Goal: Task Accomplishment & Management: Manage account settings

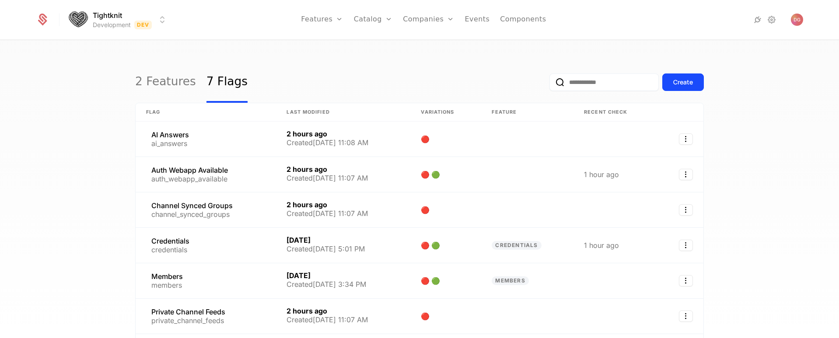
select select "**"
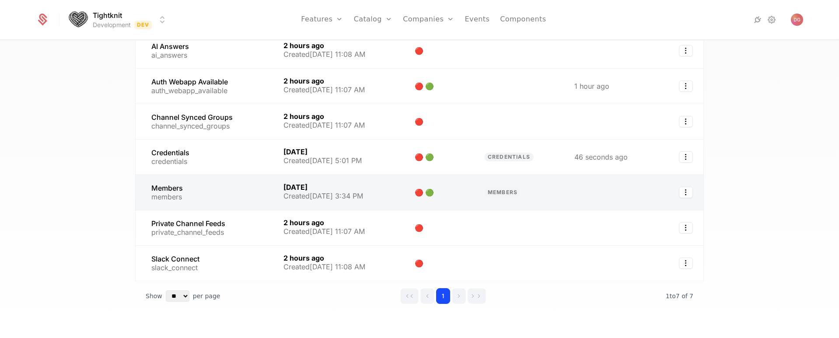
scroll to position [31, 0]
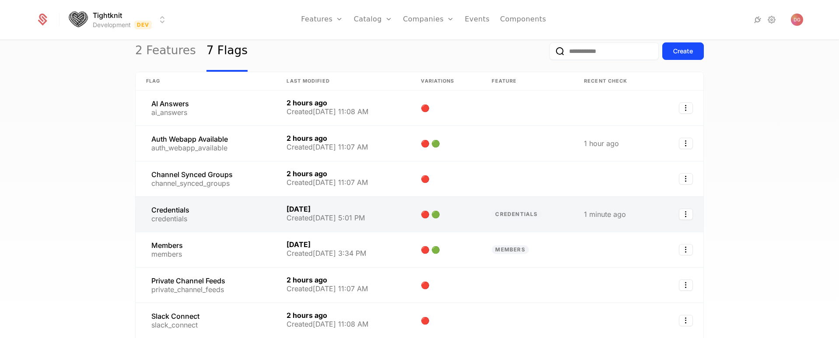
click at [242, 211] on link at bounding box center [206, 214] width 140 height 35
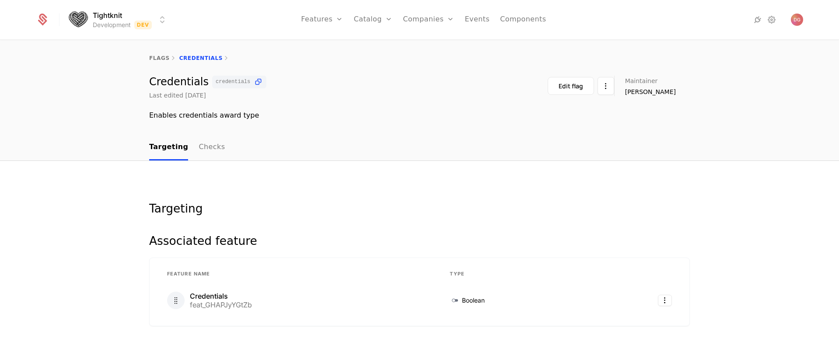
scroll to position [256, 0]
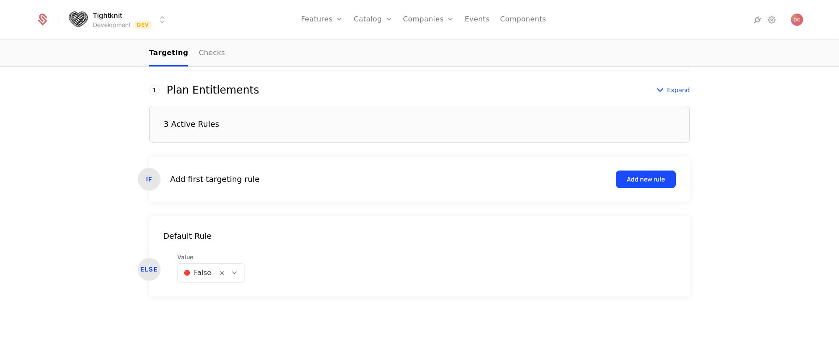
click at [227, 271] on div at bounding box center [234, 273] width 15 height 10
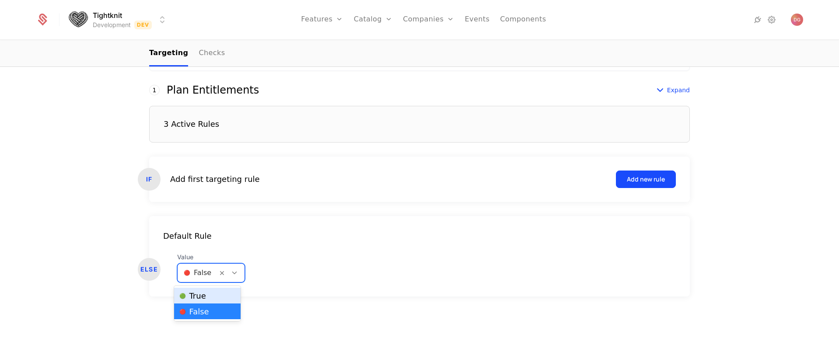
click at [200, 298] on span "🟢 True" at bounding box center [192, 296] width 27 height 8
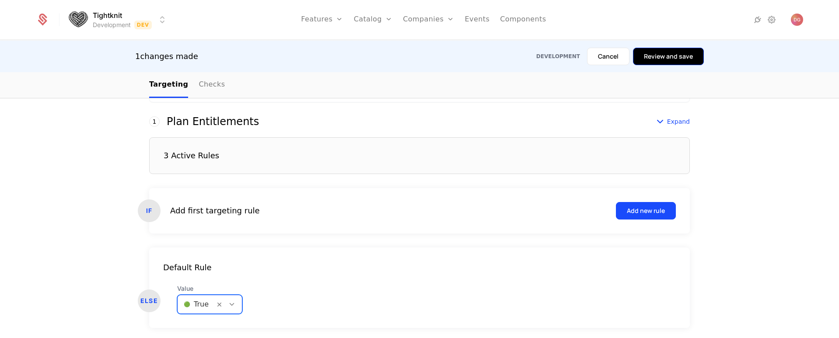
click at [656, 60] on button "Review and save" at bounding box center [668, 57] width 71 height 18
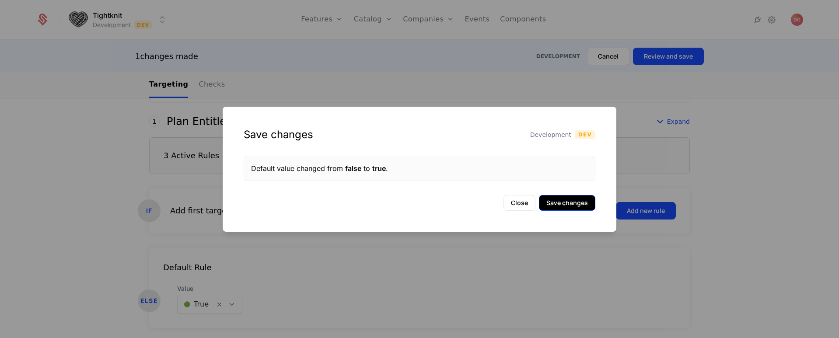
click at [570, 205] on button "Save changes" at bounding box center [567, 203] width 56 height 16
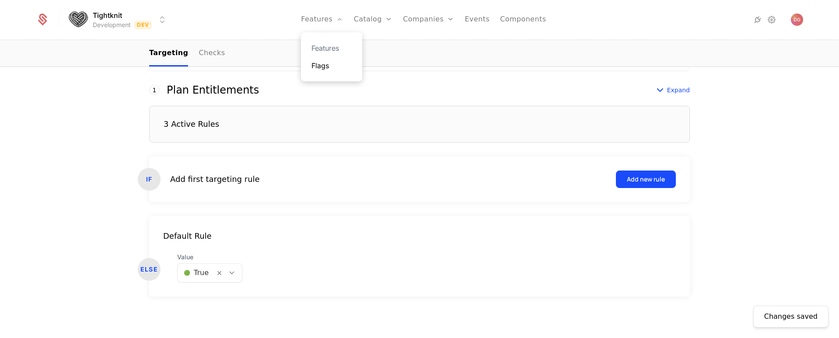
click at [326, 67] on link "Flags" at bounding box center [332, 65] width 40 height 11
select select "**"
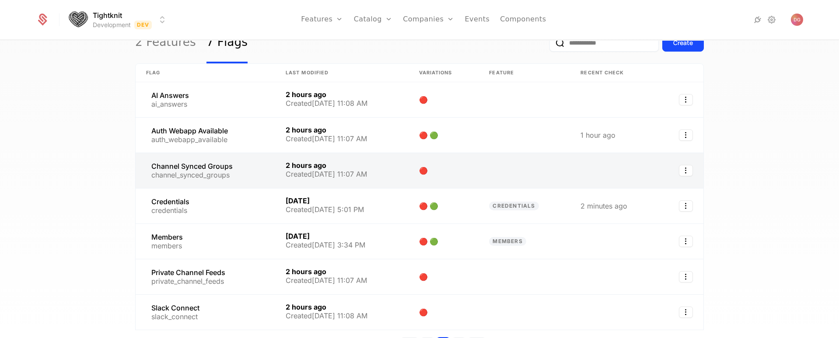
scroll to position [105, 0]
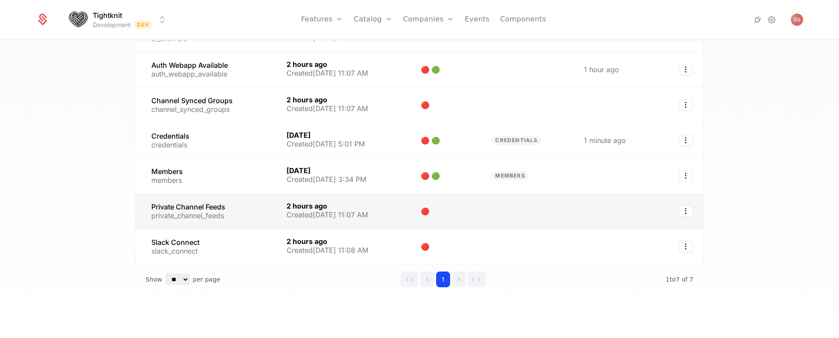
click at [222, 207] on link at bounding box center [206, 211] width 140 height 35
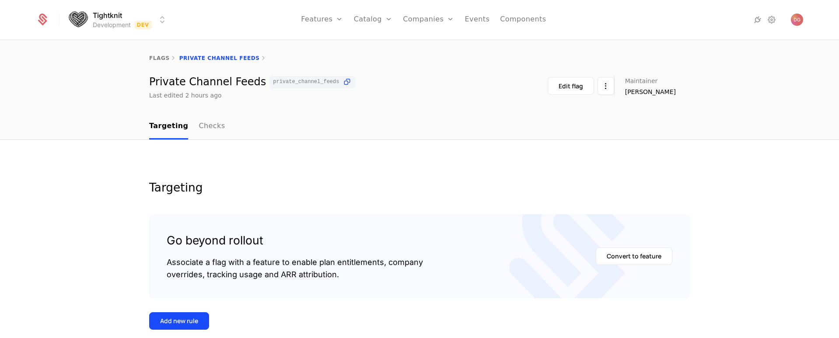
scroll to position [128, 0]
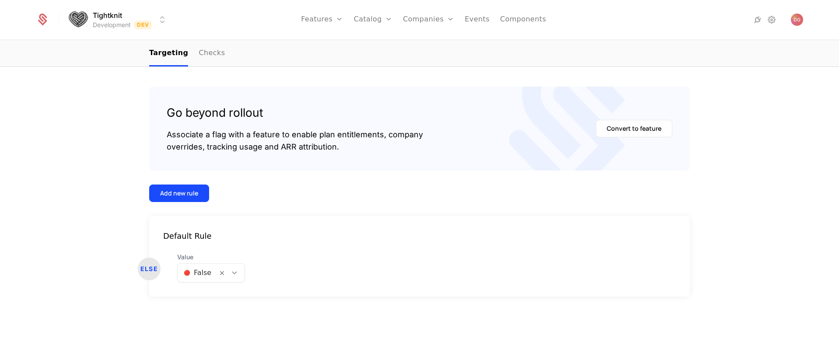
click at [241, 272] on div "Value 🔴 False" at bounding box center [221, 268] width 88 height 30
click at [231, 273] on icon at bounding box center [235, 273] width 8 height 8
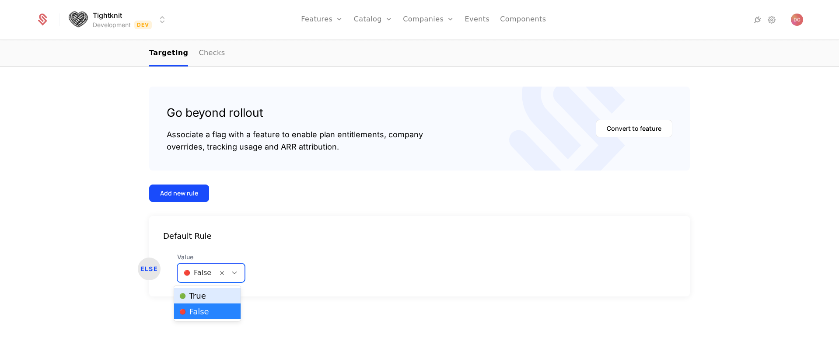
click at [212, 294] on div "🟢 True" at bounding box center [207, 295] width 56 height 9
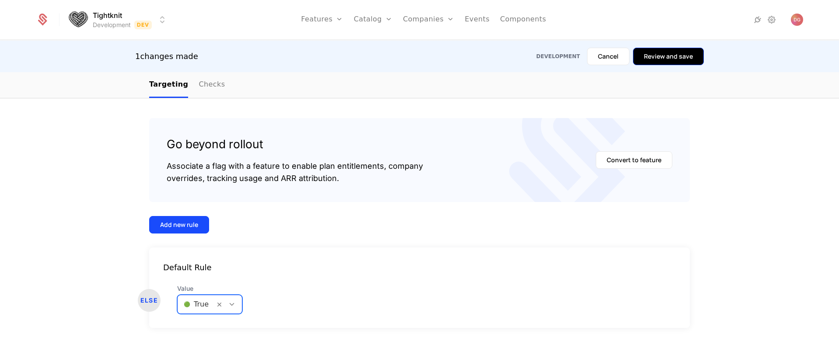
click at [667, 60] on button "Review and save" at bounding box center [668, 57] width 71 height 18
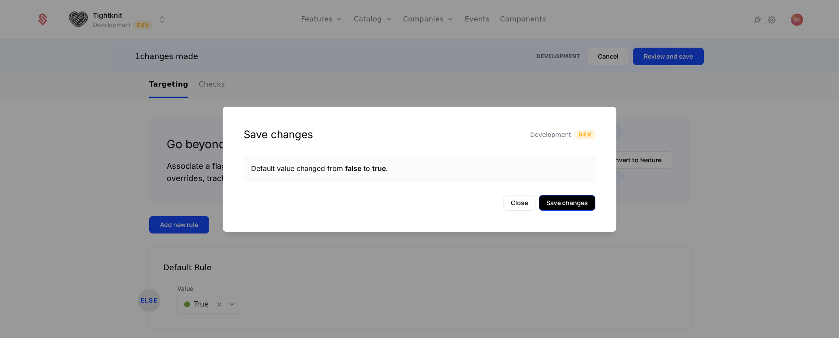
click at [568, 204] on button "Save changes" at bounding box center [567, 203] width 56 height 16
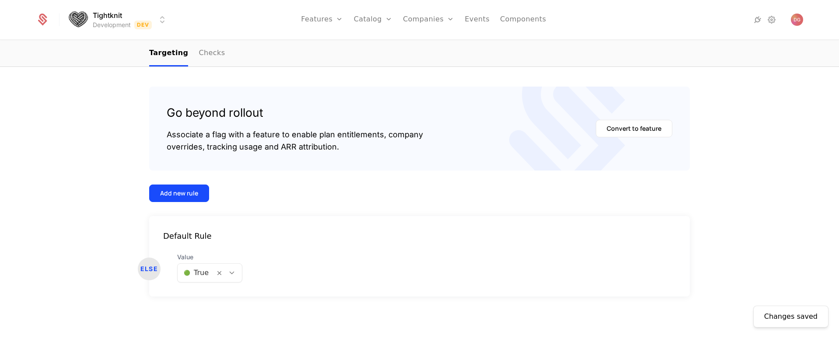
scroll to position [27, 0]
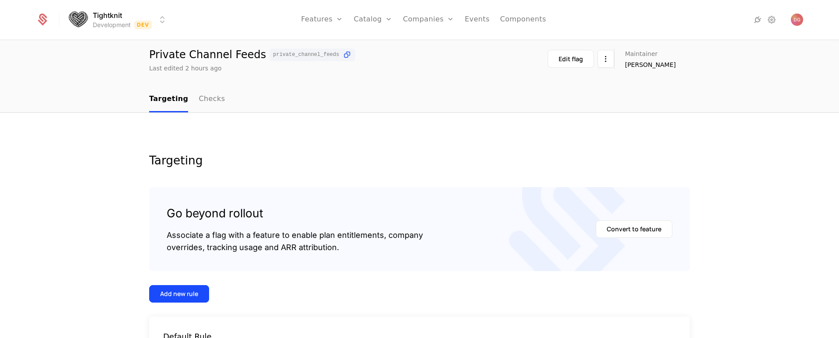
click at [297, 56] on span "private_channel_feeds" at bounding box center [306, 54] width 66 height 5
copy span "private_channel_feeds"
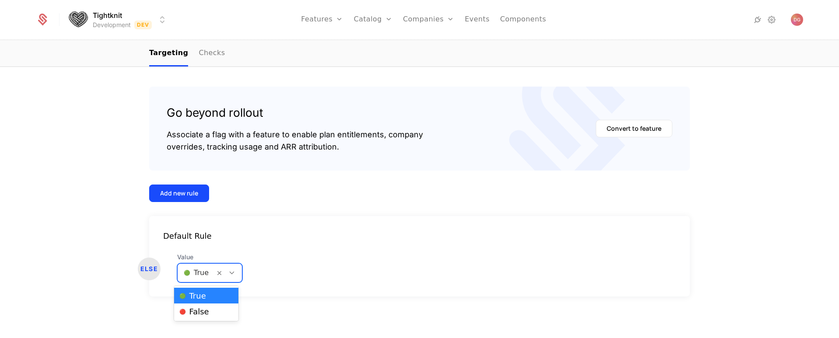
click at [232, 271] on div at bounding box center [232, 273] width 15 height 10
click at [215, 310] on div "🔴 False" at bounding box center [206, 311] width 54 height 9
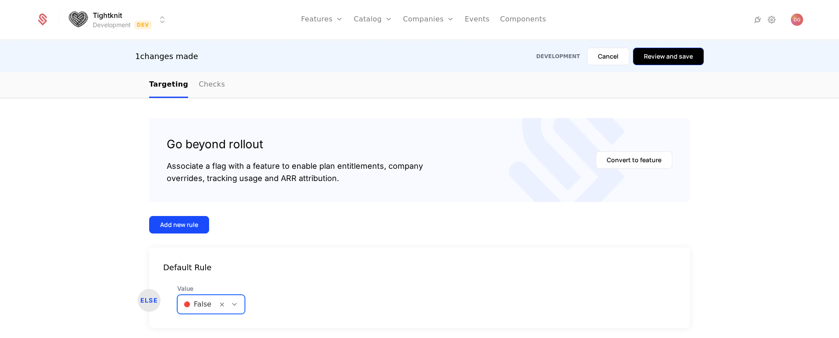
click at [662, 60] on button "Review and save" at bounding box center [668, 57] width 71 height 18
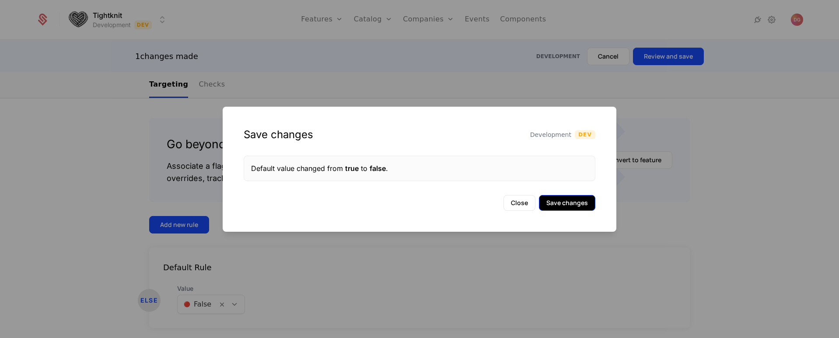
click at [572, 204] on button "Save changes" at bounding box center [567, 203] width 56 height 16
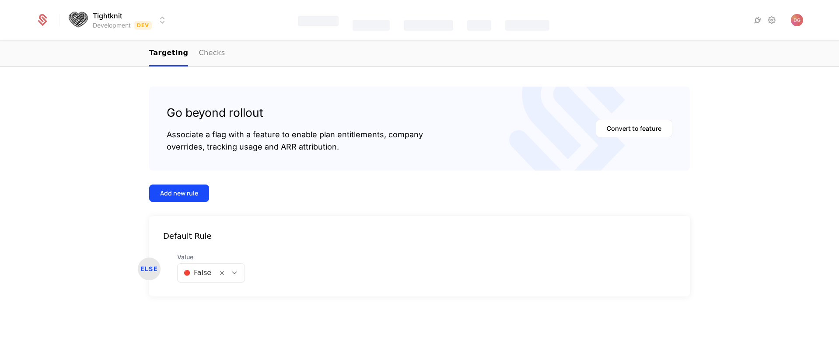
click at [232, 273] on icon at bounding box center [235, 273] width 8 height 8
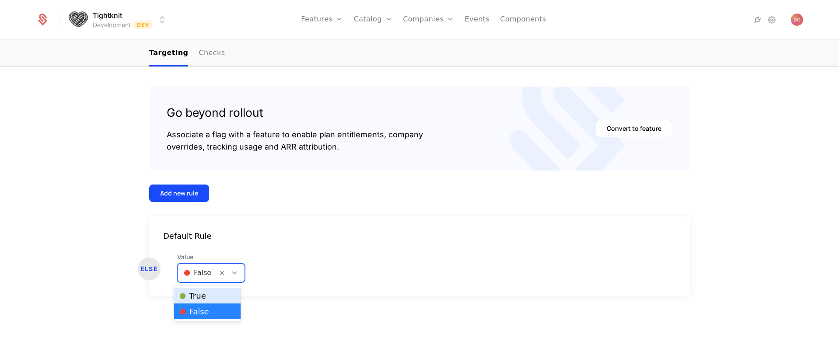
click at [208, 290] on div "🟢 True" at bounding box center [207, 296] width 67 height 16
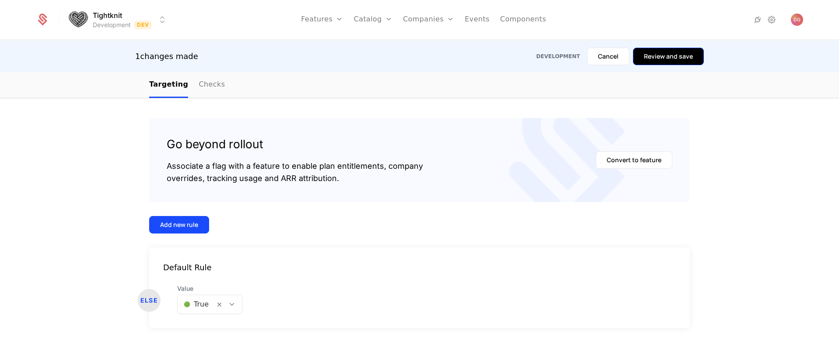
click at [664, 56] on button "Review and save" at bounding box center [668, 57] width 71 height 18
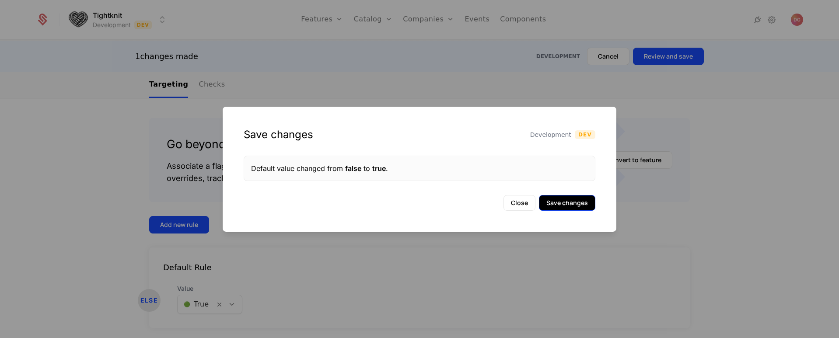
click at [569, 198] on button "Save changes" at bounding box center [567, 203] width 56 height 16
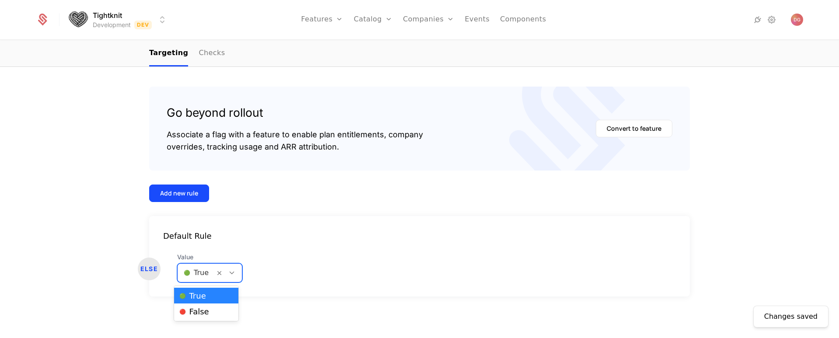
click at [229, 271] on icon at bounding box center [232, 273] width 8 height 8
click at [212, 309] on div "🔴 False" at bounding box center [206, 311] width 54 height 9
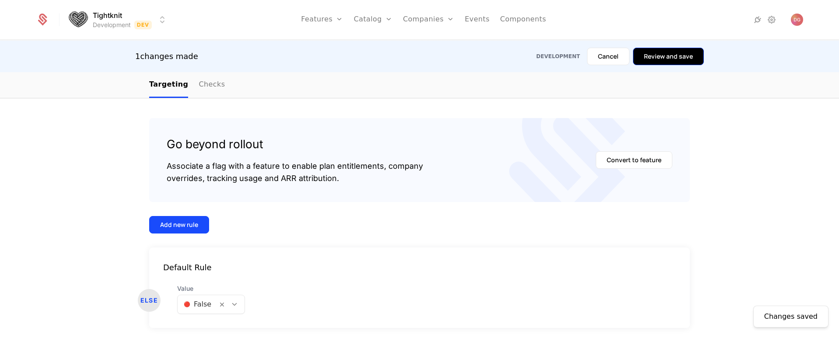
click at [670, 52] on button "Review and save" at bounding box center [668, 57] width 71 height 18
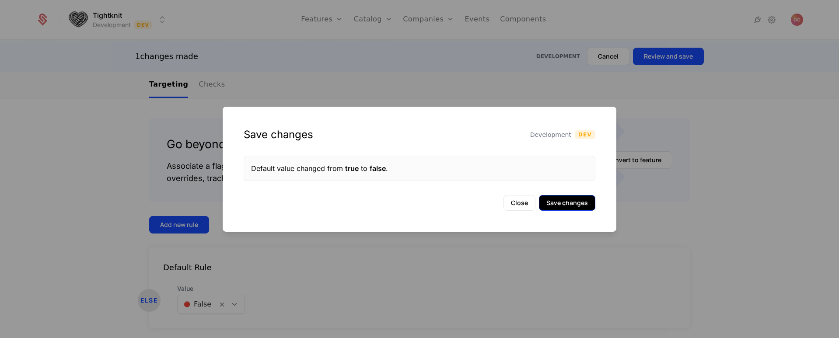
click at [557, 203] on button "Save changes" at bounding box center [567, 203] width 56 height 16
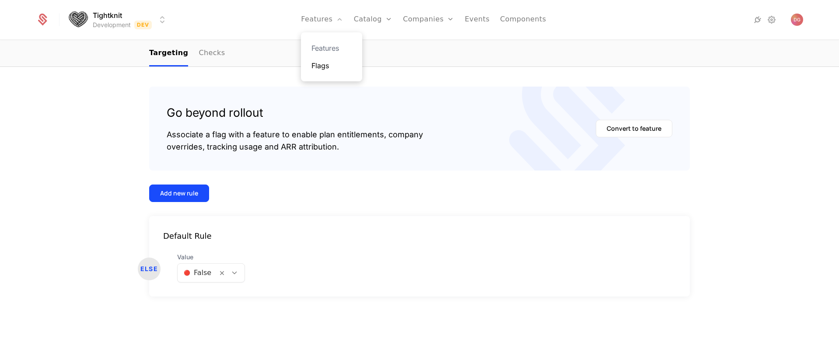
click at [328, 67] on link "Flags" at bounding box center [332, 65] width 40 height 11
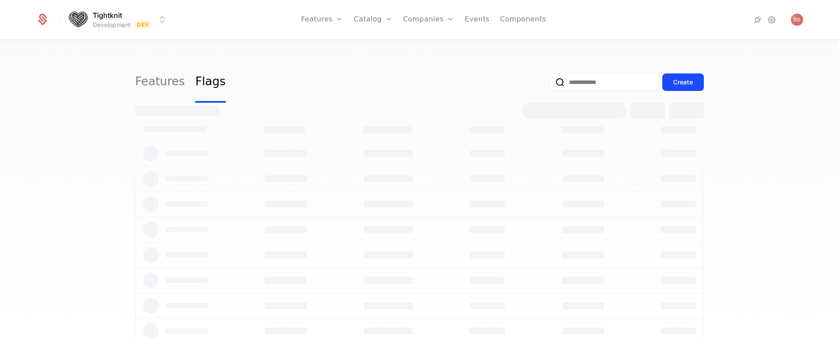
select select "**"
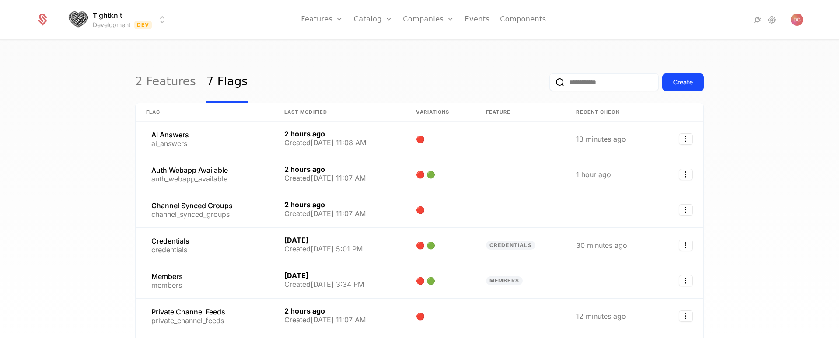
drag, startPoint x: 321, startPoint y: 63, endPoint x: 320, endPoint y: 72, distance: 8.9
click at [322, 63] on div "2 Features 7 Flags Create" at bounding box center [419, 82] width 569 height 41
click at [674, 82] on div "Create" at bounding box center [684, 82] width 20 height 9
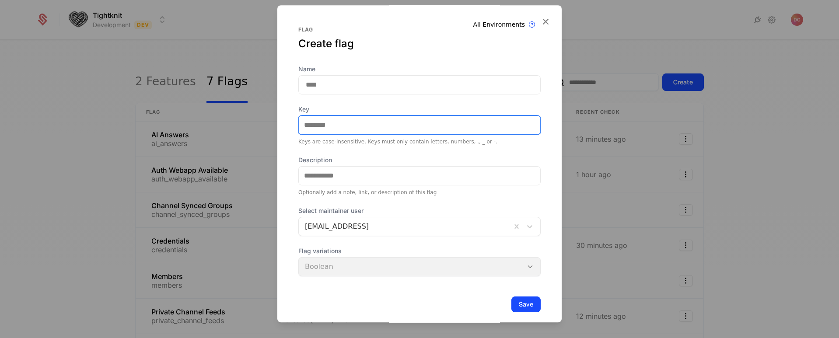
click at [330, 121] on input "Key" at bounding box center [420, 125] width 242 height 18
paste input "**********"
type input "**********"
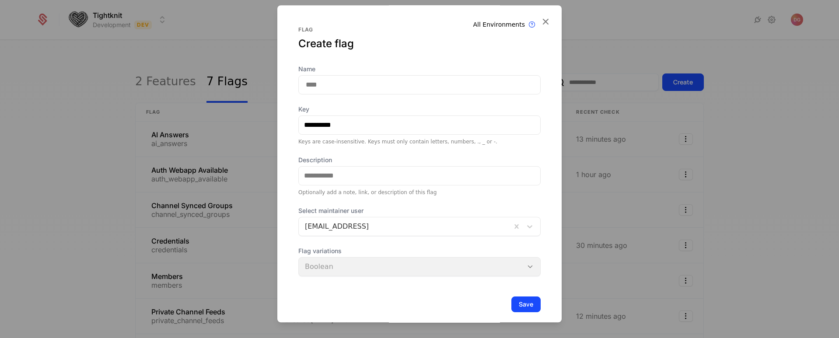
click at [333, 86] on input "Name" at bounding box center [420, 84] width 242 height 19
type input "**********"
click at [512, 305] on button "Save" at bounding box center [526, 305] width 29 height 16
